Goal: Complete application form: Complete application form

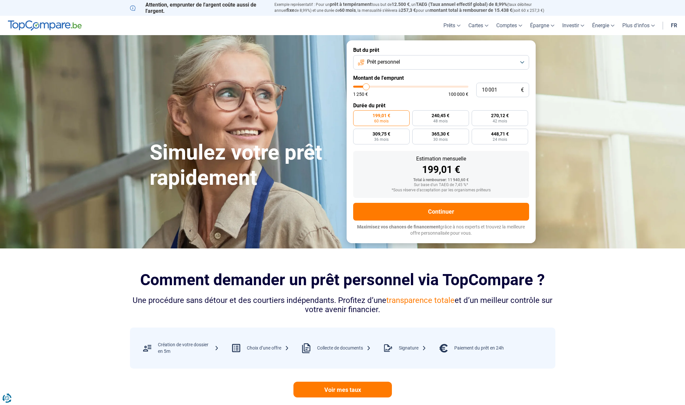
type input "11 250"
type input "11250"
type input "11 500"
type input "11500"
type input "12 000"
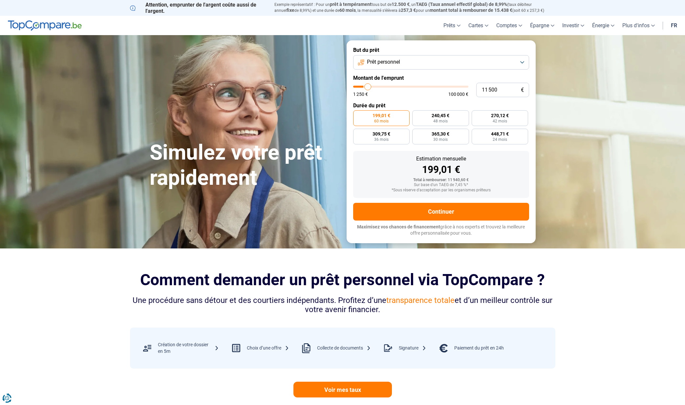
type input "12000"
type input "12 750"
type input "12750"
type input "13 000"
type input "13000"
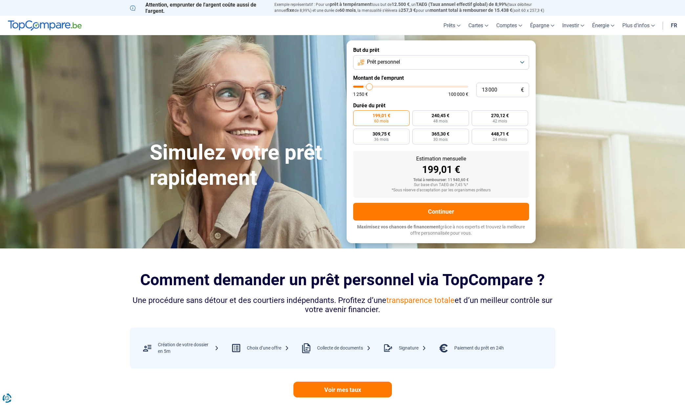
type input "13 500"
type input "13500"
type input "14 000"
type input "14000"
type input "14 750"
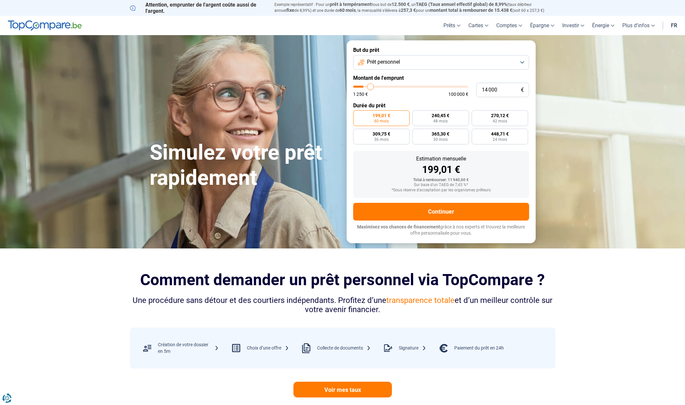
type input "14750"
type input "15 500"
type input "15500"
type input "16 000"
type input "16000"
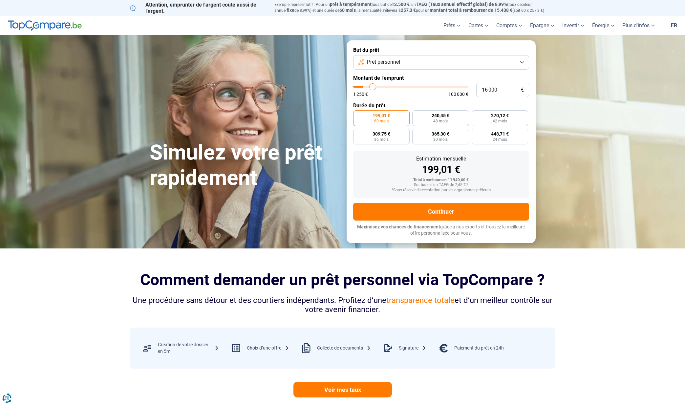
type input "17 000"
type input "17000"
type input "17 250"
type input "17250"
type input "19 000"
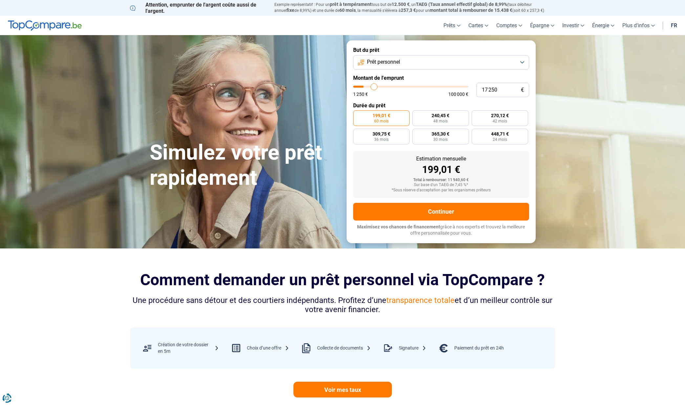
type input "19000"
type input "19 750"
type input "19750"
type input "20 750"
type input "20750"
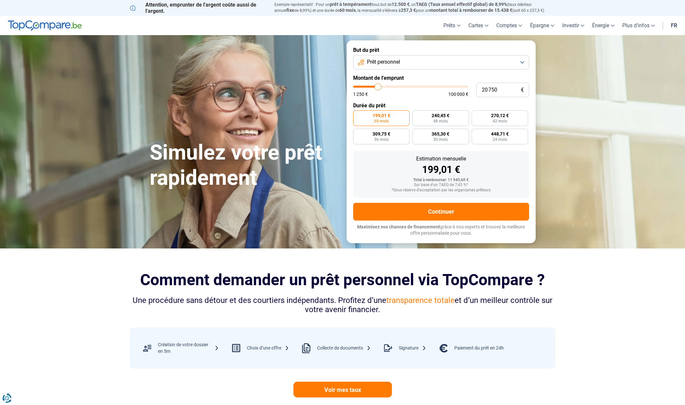
type input "21 750"
type input "21750"
type input "22 750"
type input "22750"
type input "23 500"
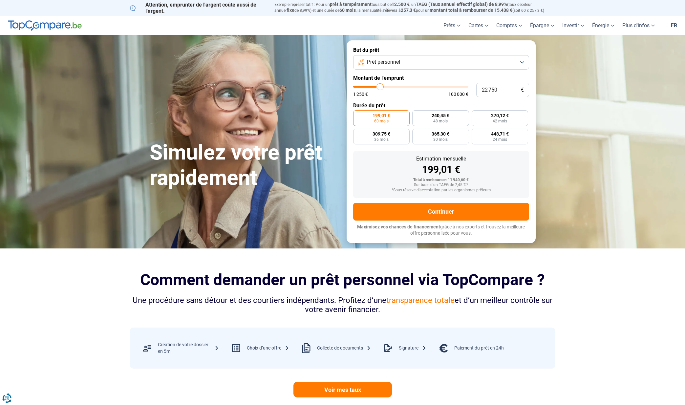
type input "23500"
type input "24 250"
type input "24250"
type input "24 750"
type input "24750"
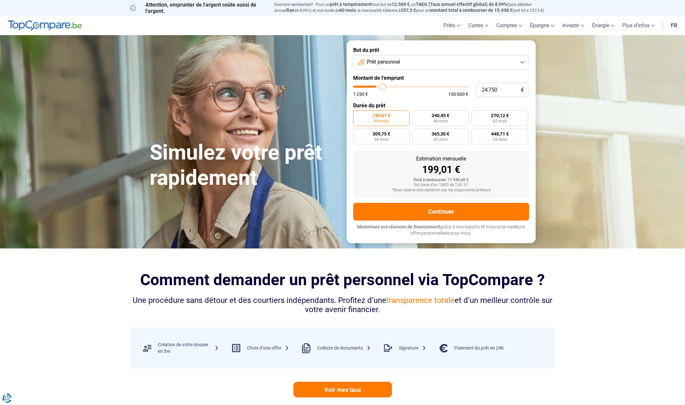
type input "25 250"
type input "25250"
type input "25 750"
type input "25750"
type input "26 000"
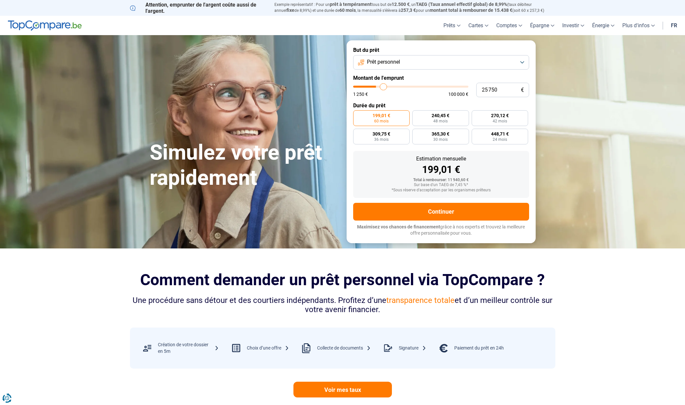
type input "26000"
type input "26 250"
type input "26250"
type input "26 500"
type input "26500"
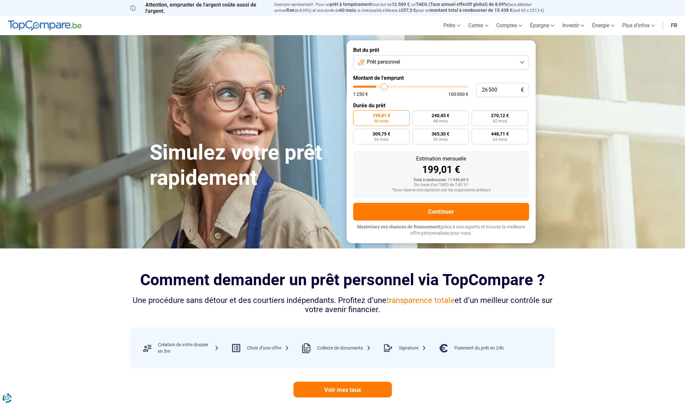
type input "26 750"
type input "26750"
type input "27 250"
type input "27250"
type input "27 500"
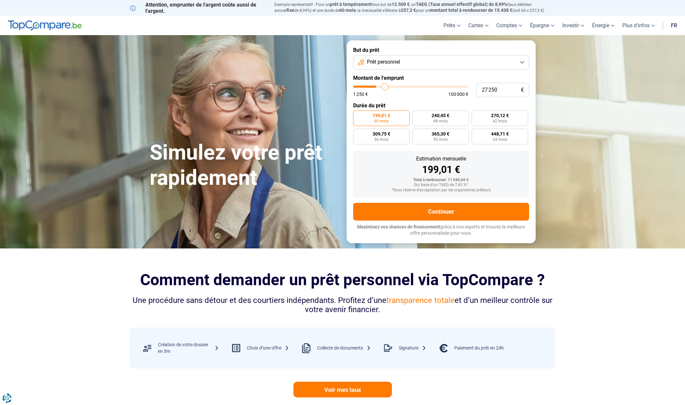
type input "27500"
type input "27 750"
type input "27750"
type input "28 000"
type input "28000"
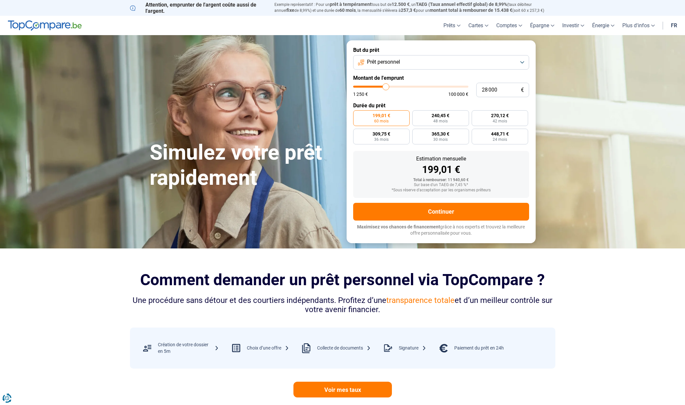
type input "27 750"
type input "27750"
type input "27 500"
type input "27500"
type input "27 250"
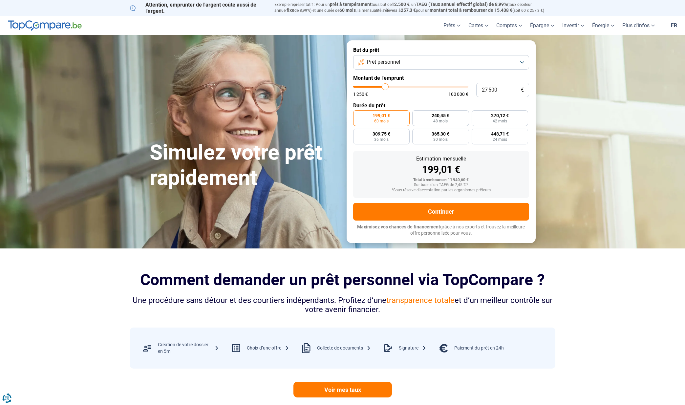
type input "27250"
type input "26 500"
type input "26500"
type input "25 750"
type input "25750"
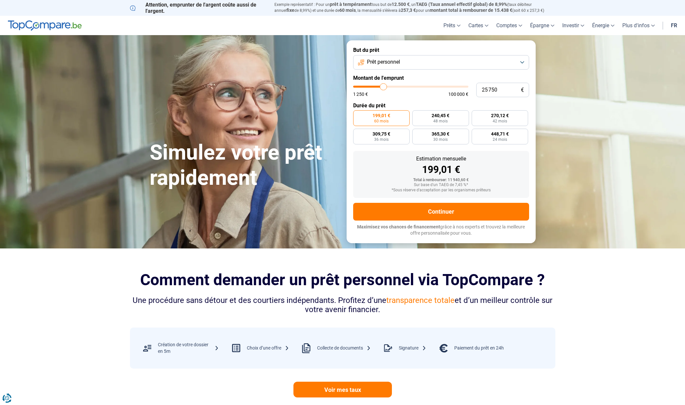
type input "25 000"
type input "25000"
type input "24 250"
type input "24250"
type input "23 500"
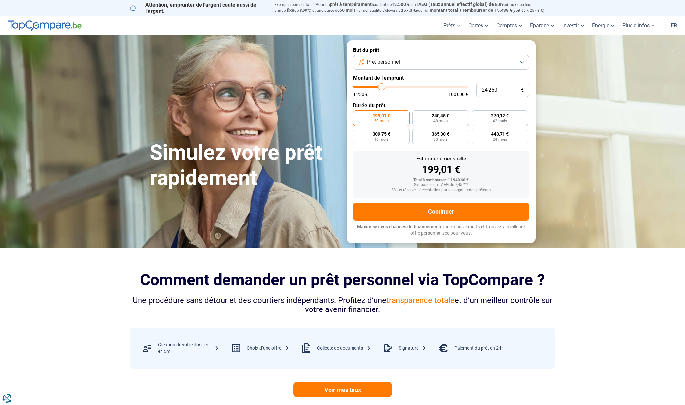
type input "23500"
type input "23 000"
type input "23000"
type input "22 250"
type input "22250"
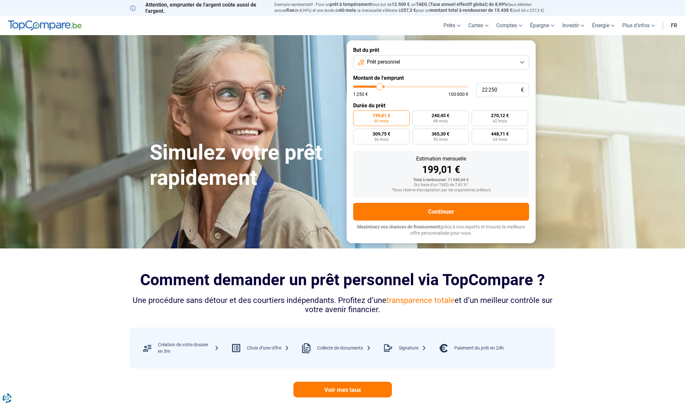
type input "22 000"
type input "22000"
type input "21 750"
type input "21750"
type input "21 500"
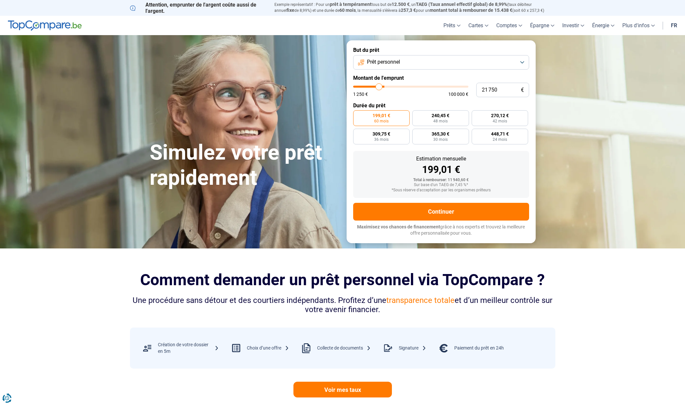
type input "21500"
type input "21 250"
type input "21250"
type input "20 750"
type input "20750"
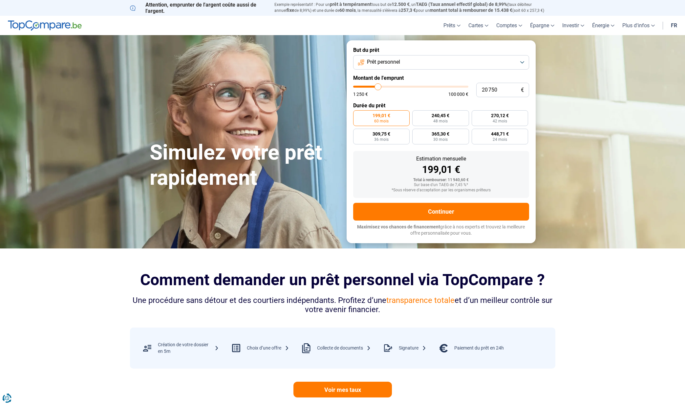
type input "20 500"
type input "20500"
type input "20 250"
type input "20250"
type input "20 000"
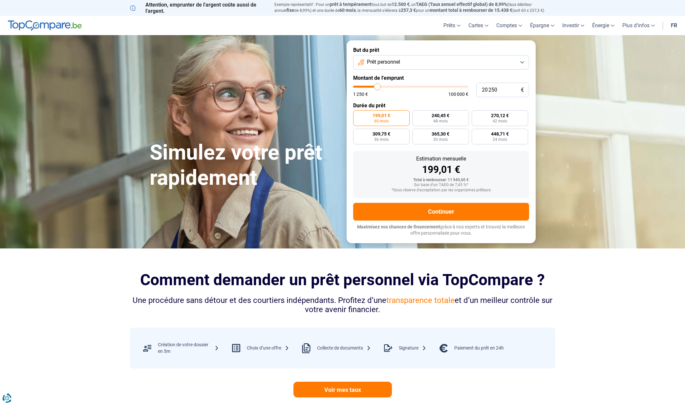
type input "20000"
type input "19 750"
type input "19750"
type input "19 000"
type input "19000"
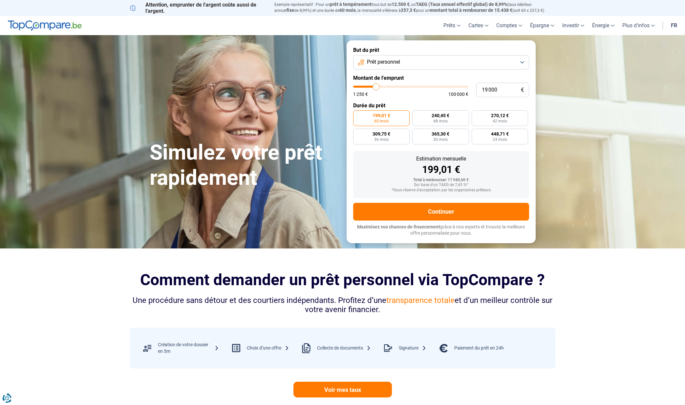
type input "18 750"
type input "18750"
type input "18 500"
type input "18500"
type input "18 000"
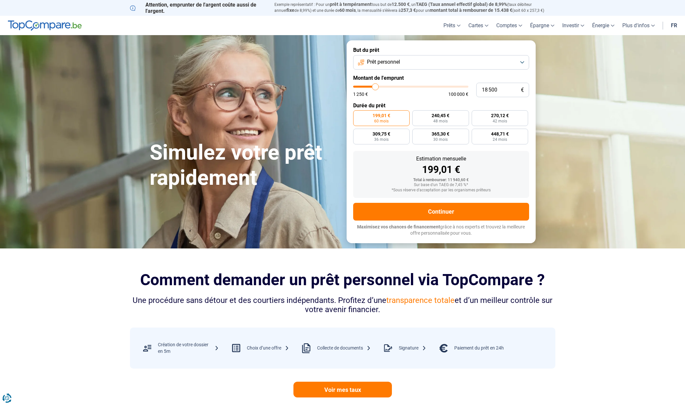
type input "18000"
type input "17 750"
type input "17750"
type input "17 500"
type input "17500"
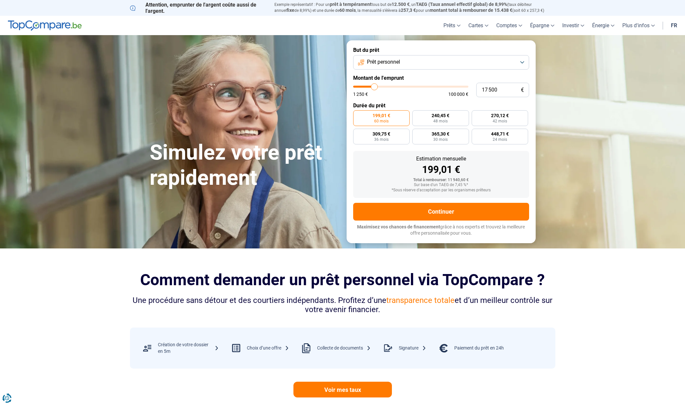
type input "17 250"
type input "17250"
type input "17 000"
type input "17000"
type input "16 500"
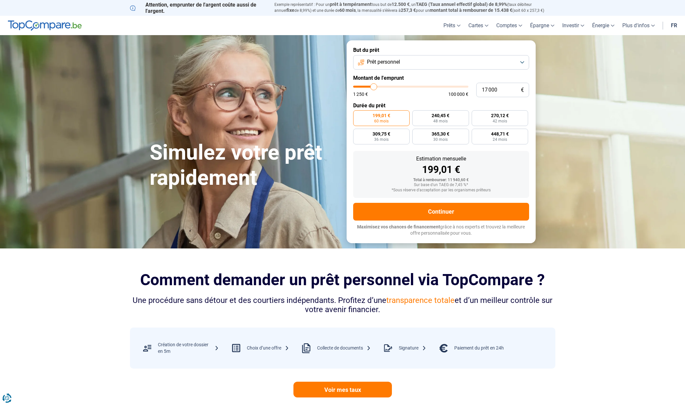
type input "16500"
type input "16 250"
type input "16250"
type input "16 000"
type input "16000"
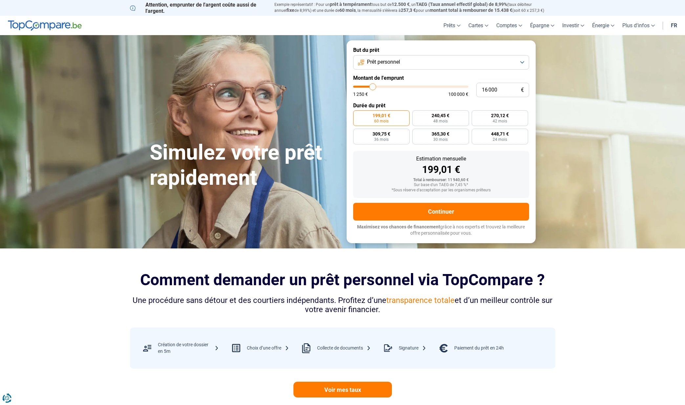
type input "15 750"
type input "15750"
type input "15 500"
type input "15500"
type input "15 000"
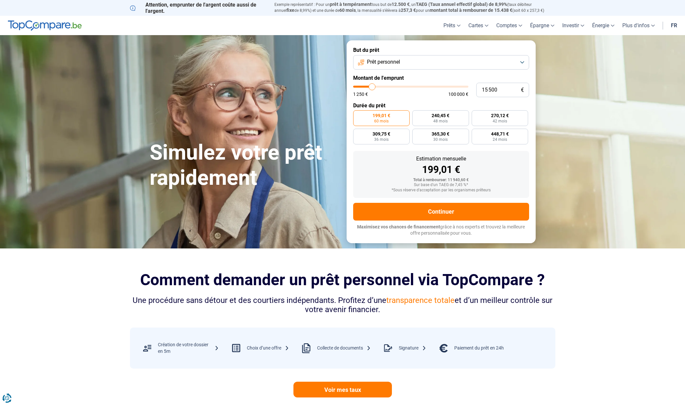
type input "15000"
type input "14 750"
type input "14750"
type input "15 000"
type input "15000"
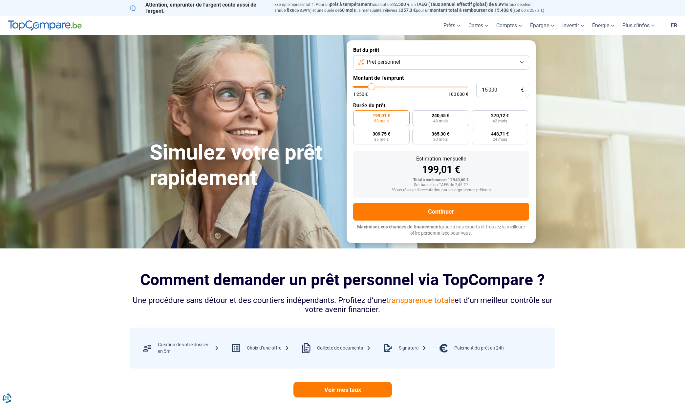
type input "15 500"
type input "15500"
type input "15 750"
type input "15750"
type input "16 000"
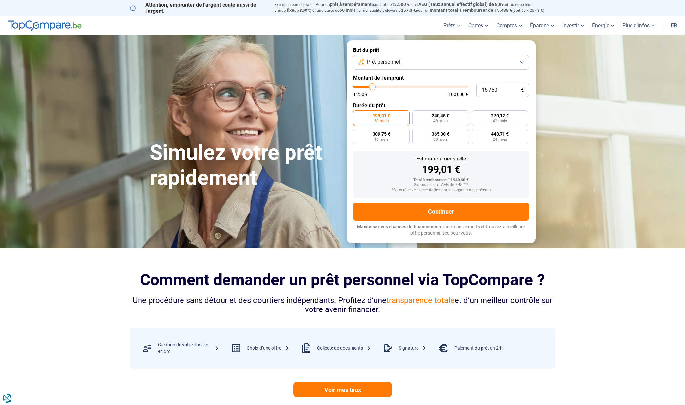
type input "16000"
type input "16 250"
type input "16250"
type input "16 000"
type input "16000"
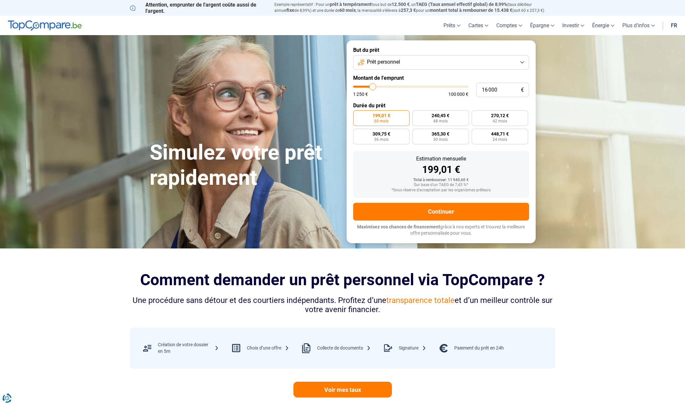
type input "15 750"
type input "15750"
type input "15 500"
type input "15500"
type input "15 000"
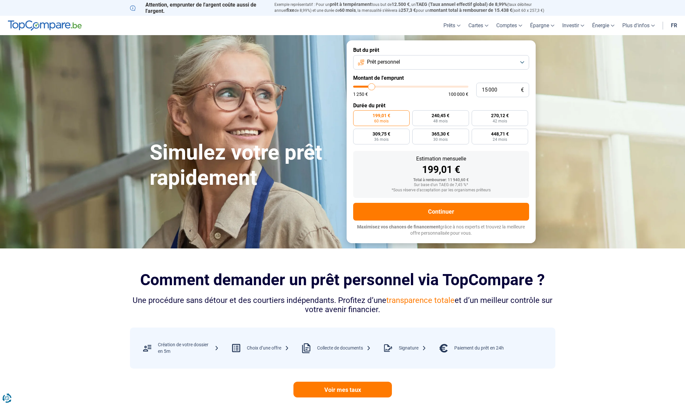
drag, startPoint x: 367, startPoint y: 86, endPoint x: 372, endPoint y: 86, distance: 4.3
type input "15000"
click at [372, 86] on input "range" at bounding box center [410, 87] width 115 height 2
type input "14 750"
type input "14750"
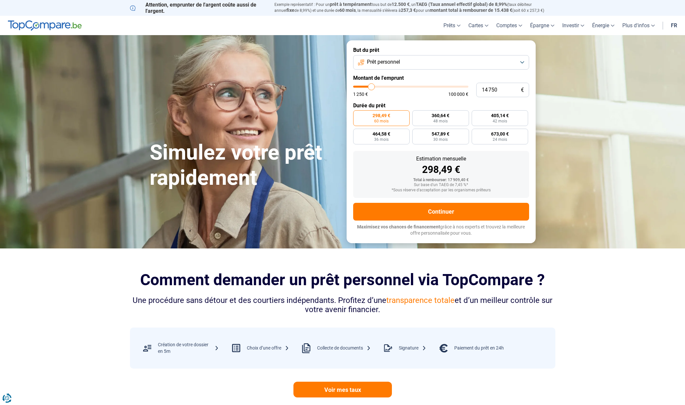
type input "14 500"
type input "14500"
type input "14 250"
type input "14250"
type input "14 000"
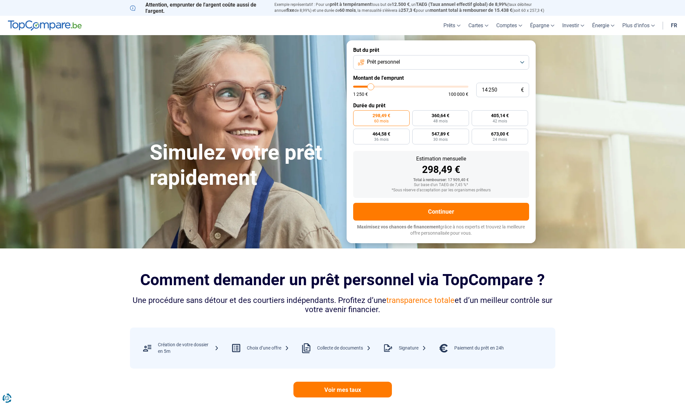
type input "14000"
type input "13 500"
type input "13500"
type input "13 250"
type input "13250"
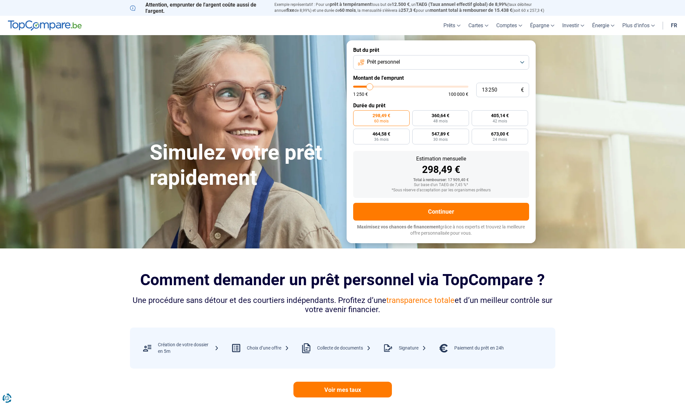
type input "13 000"
type input "13000"
type input "12 750"
type input "12750"
type input "12 500"
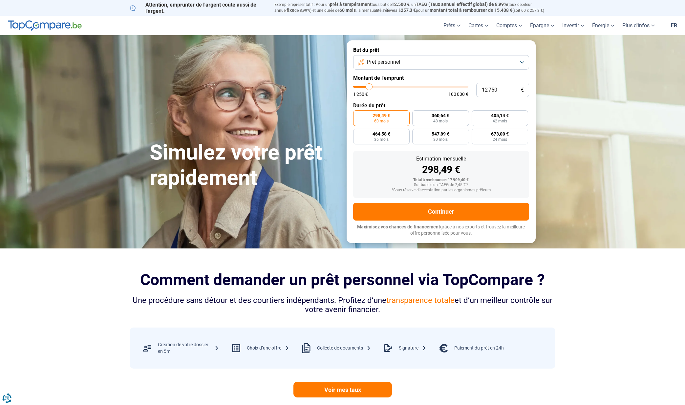
type input "12500"
type input "12 000"
type input "12000"
type input "11 750"
type input "11750"
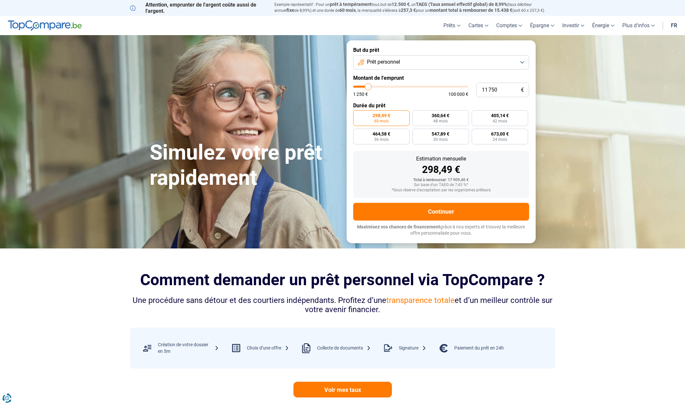
type input "11 500"
type input "11500"
type input "11 250"
type input "11250"
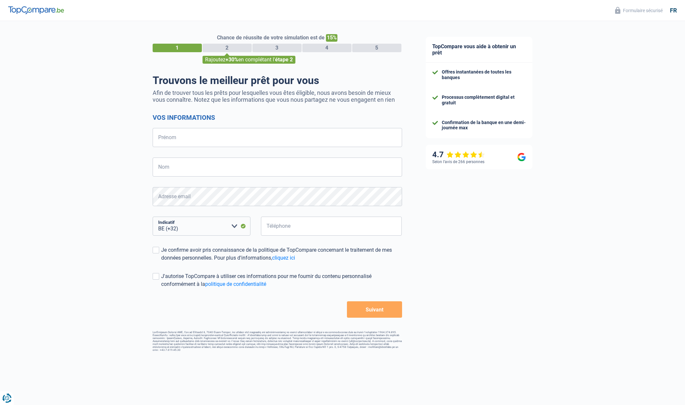
select select "32"
